Goal: Information Seeking & Learning: Understand process/instructions

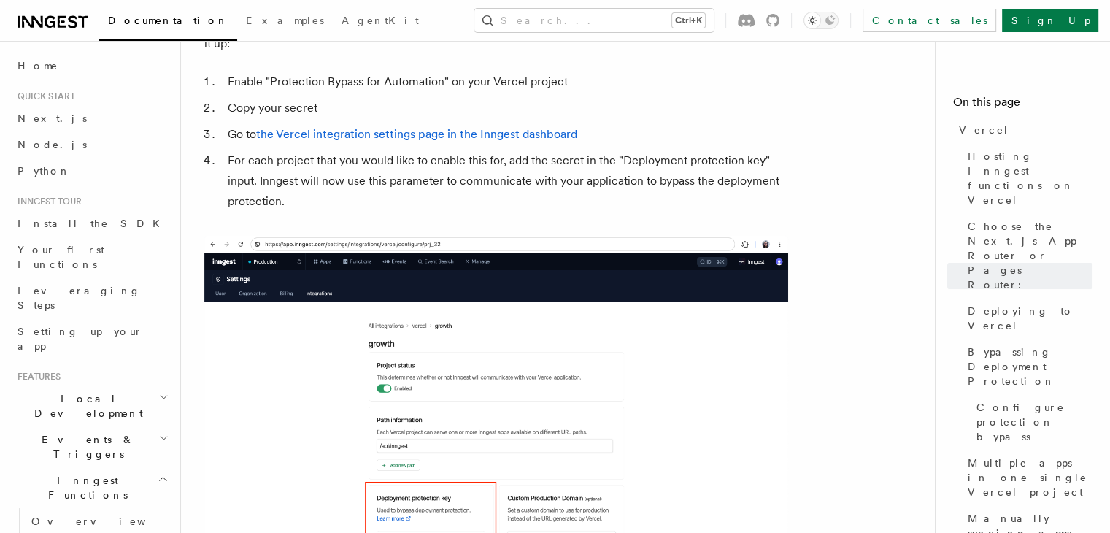
scroll to position [1475, 0]
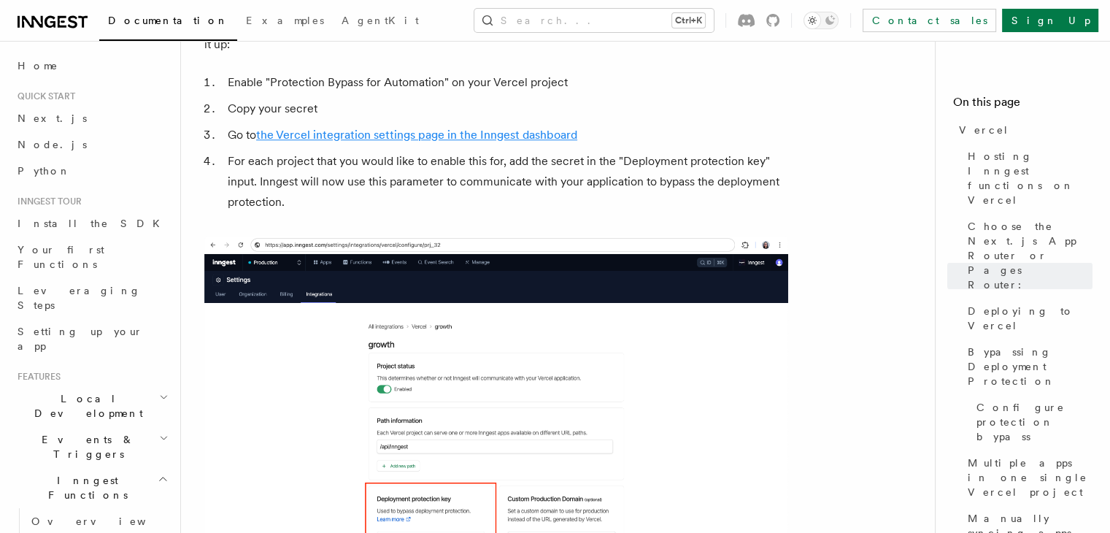
click at [394, 128] on link "the Vercel integration settings page in the Inngest dashboard" at bounding box center [416, 135] width 321 height 14
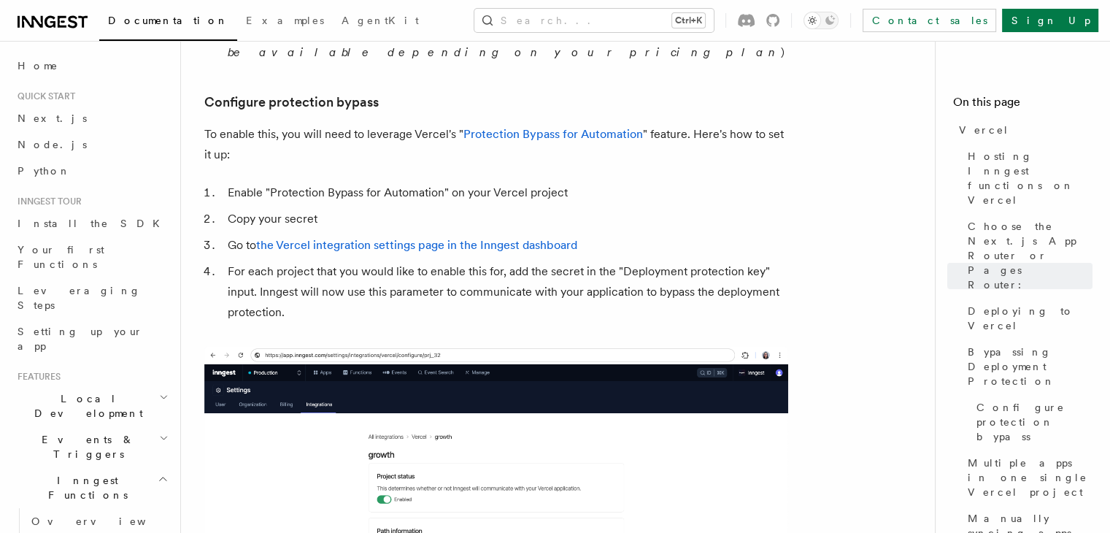
scroll to position [1364, 0]
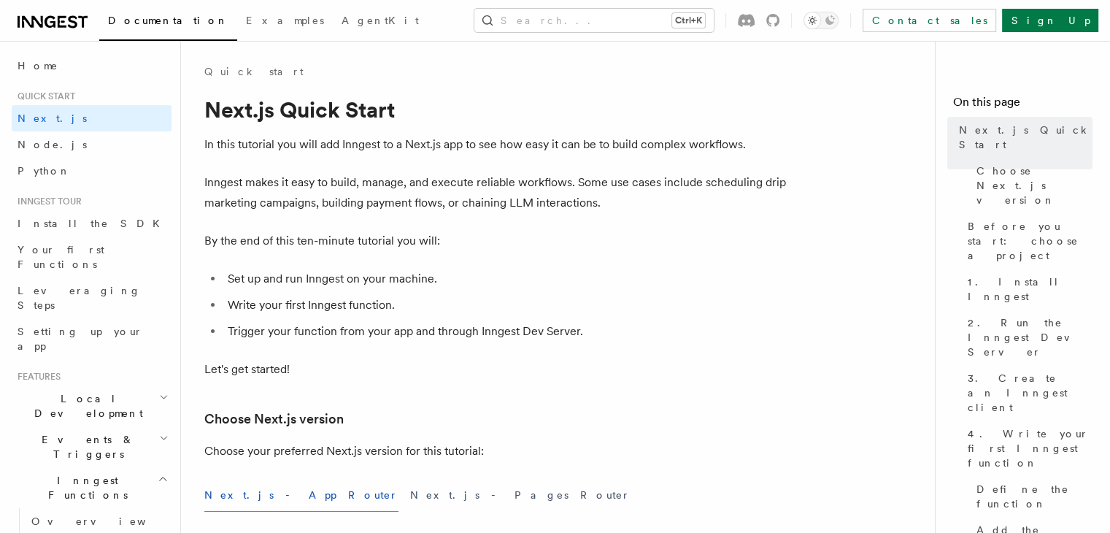
click at [53, 28] on icon at bounding box center [53, 22] width 70 height 18
